Goal: Information Seeking & Learning: Learn about a topic

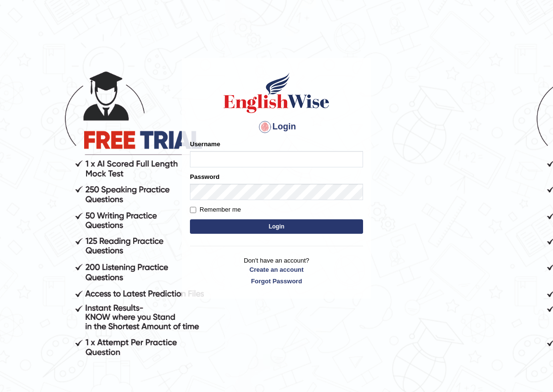
type input "jamileh_parramatta"
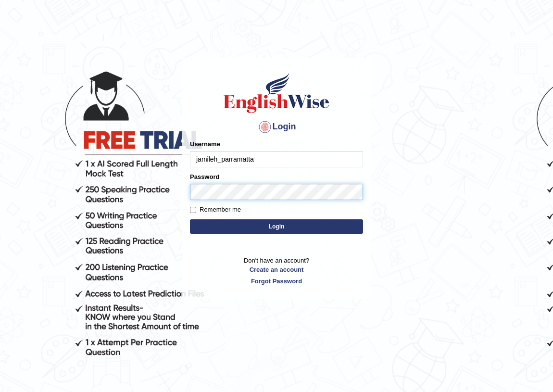
click at [0, 154] on body "Login Please fix the following errors: Username jamileh_parramatta Password Rem…" at bounding box center [276, 224] width 553 height 392
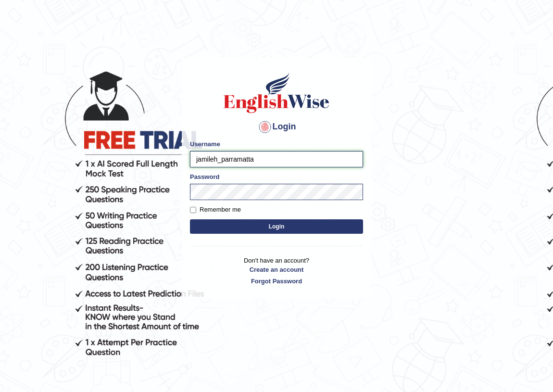
click at [230, 163] on input "jamileh_parramatta" at bounding box center [276, 159] width 173 height 16
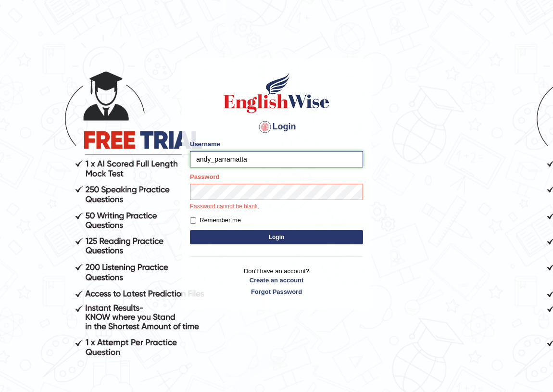
type input "andy_parramatta"
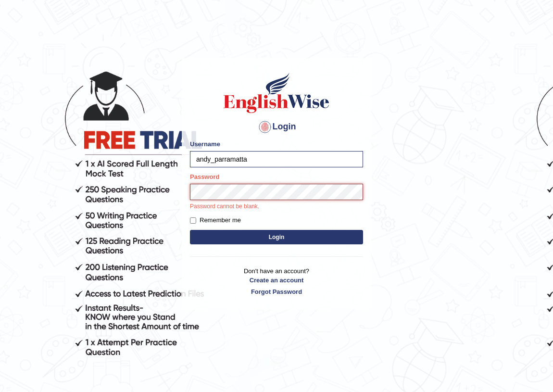
click at [190, 230] on button "Login" at bounding box center [276, 237] width 173 height 14
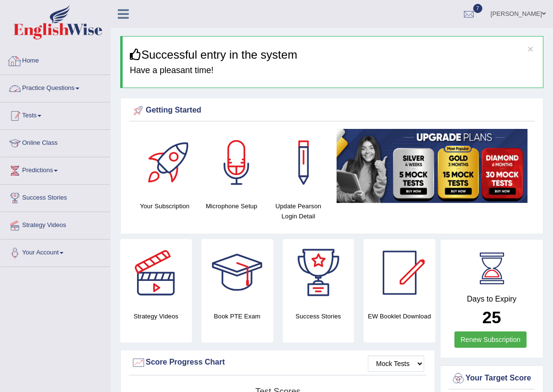
click at [40, 90] on link "Practice Questions" at bounding box center [55, 87] width 110 height 24
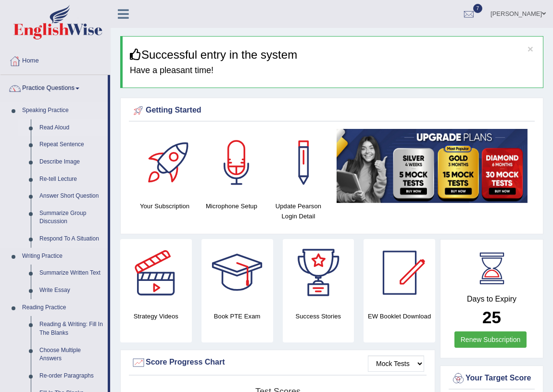
click at [53, 123] on link "Read Aloud" at bounding box center [71, 127] width 73 height 17
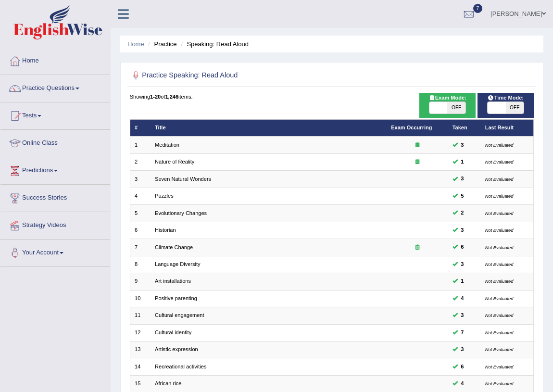
click at [511, 103] on span "OFF" at bounding box center [515, 108] width 18 height 12
checkbox input "true"
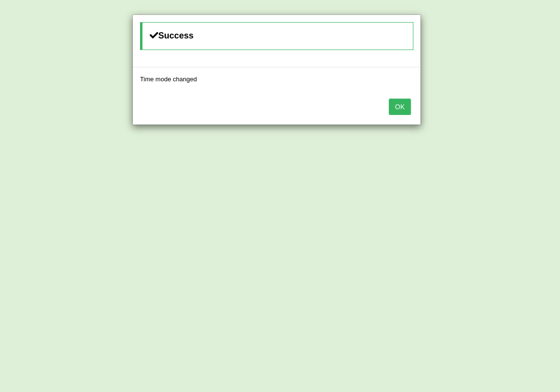
click at [395, 108] on button "OK" at bounding box center [400, 107] width 22 height 16
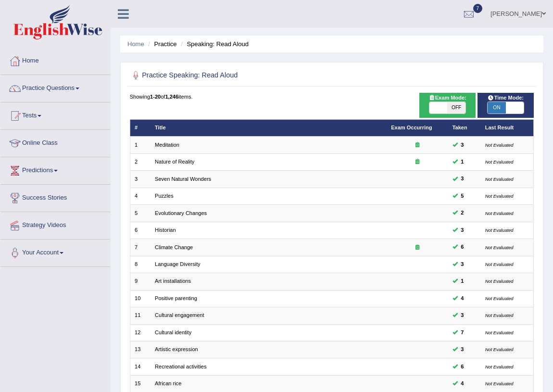
click at [457, 105] on span "OFF" at bounding box center [457, 108] width 18 height 12
checkbox input "true"
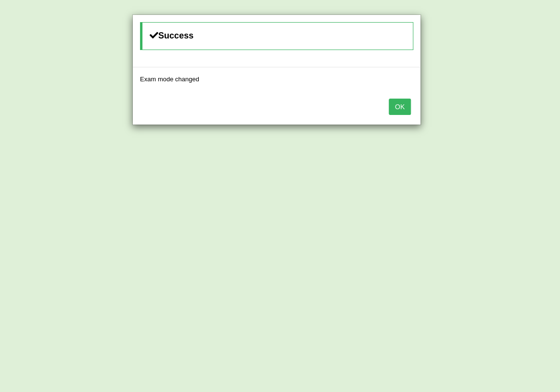
click at [398, 101] on button "OK" at bounding box center [400, 107] width 22 height 16
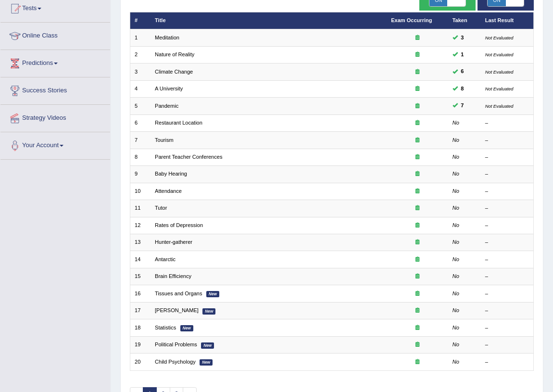
scroll to position [163, 0]
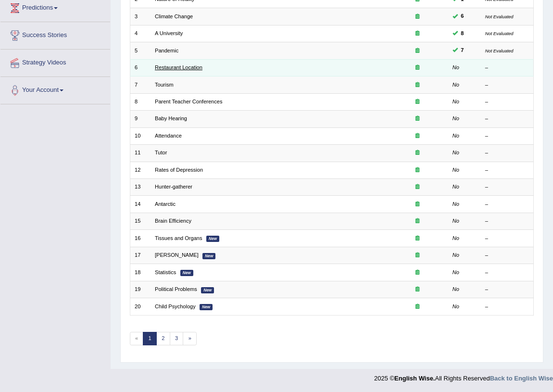
click at [188, 64] on link "Restaurant Location" at bounding box center [179, 67] width 48 height 6
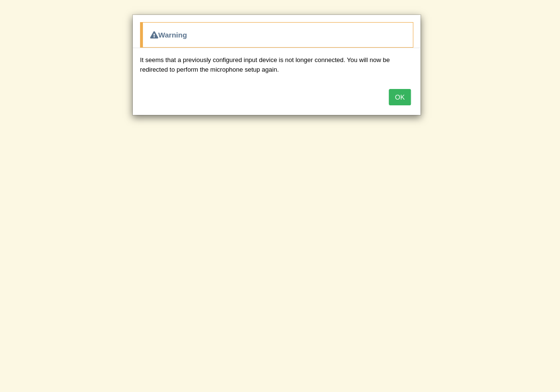
click at [399, 98] on button "OK" at bounding box center [400, 97] width 22 height 16
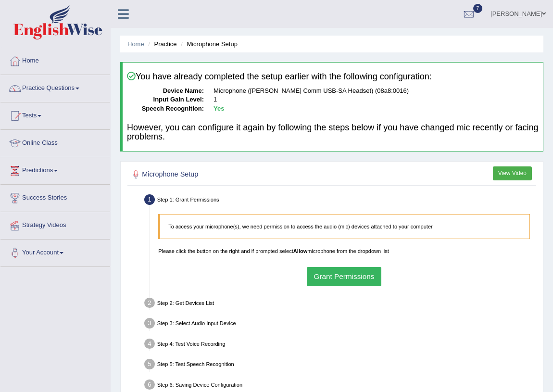
click at [363, 270] on button "Grant Permissions" at bounding box center [344, 276] width 75 height 19
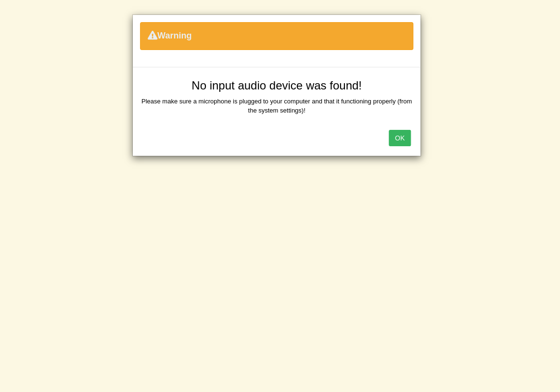
click at [439, 136] on div "Warning No input audio device was found! Please make sure a microphone is plugg…" at bounding box center [280, 196] width 560 height 392
drag, startPoint x: 395, startPoint y: 132, endPoint x: 405, endPoint y: 135, distance: 11.1
click at [397, 132] on button "OK" at bounding box center [400, 138] width 22 height 16
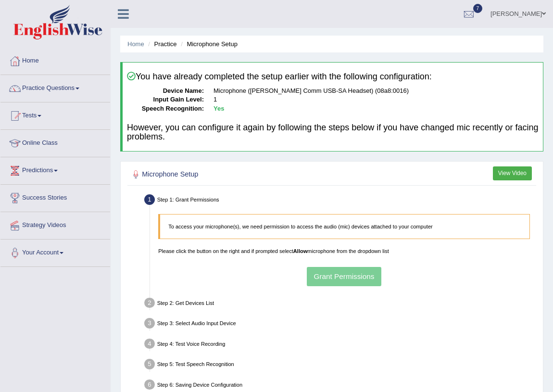
click at [322, 274] on div "To access your microphone(s), we need permission to access the audio (mic) devi…" at bounding box center [344, 250] width 380 height 80
click at [370, 275] on div "To access your microphone(s), we need permission to access the audio (mic) devi…" at bounding box center [344, 250] width 380 height 80
click at [191, 201] on div "Step 1: Grant Permissions" at bounding box center [340, 201] width 399 height 18
click at [168, 297] on div "Step 2: Get Devices List" at bounding box center [340, 304] width 399 height 18
click at [168, 298] on div "Step 2: Get Devices List" at bounding box center [340, 304] width 399 height 18
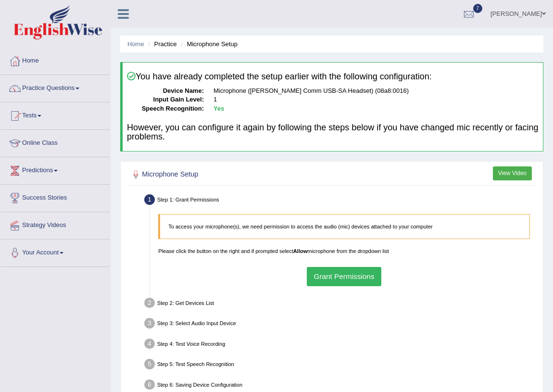
click at [352, 273] on button "Grant Permissions" at bounding box center [344, 276] width 75 height 19
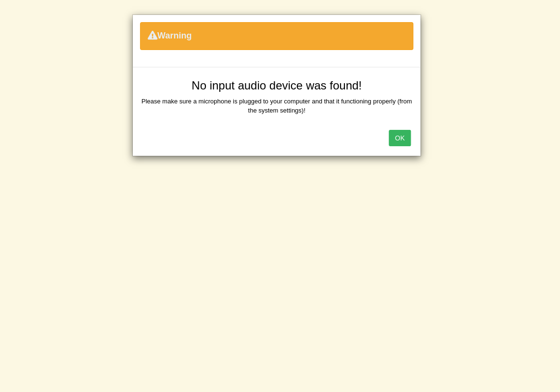
click at [399, 134] on button "OK" at bounding box center [400, 138] width 22 height 16
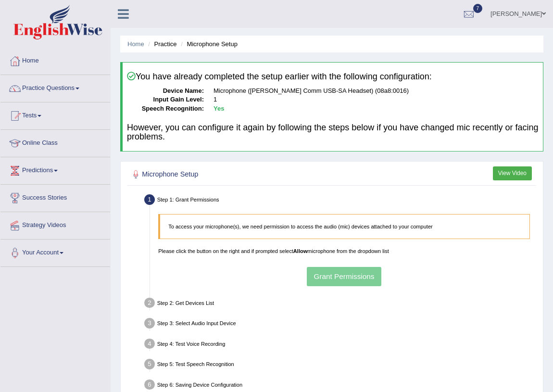
click at [337, 279] on div "To access your microphone(s), we need permission to access the audio (mic) devi…" at bounding box center [344, 250] width 380 height 80
click at [342, 278] on div "To access your microphone(s), we need permission to access the audio (mic) devi…" at bounding box center [344, 250] width 380 height 80
click at [329, 264] on div "To access your microphone(s), we need permission to access the audio (mic) devi…" at bounding box center [344, 250] width 380 height 80
click at [327, 272] on button "Grant Permissions" at bounding box center [344, 276] width 75 height 19
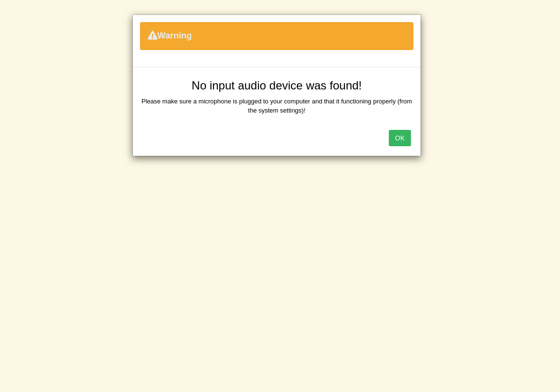
click at [407, 143] on button "OK" at bounding box center [400, 138] width 22 height 16
